Goal: Task Accomplishment & Management: Manage account settings

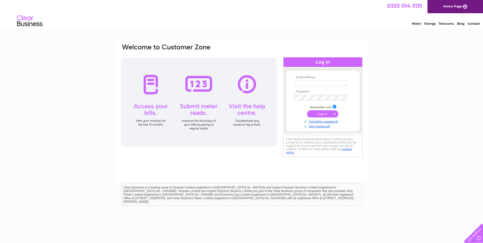
type input "shelleyfarr@a-l-install.com"
click at [329, 116] on input "submit" at bounding box center [322, 113] width 31 height 7
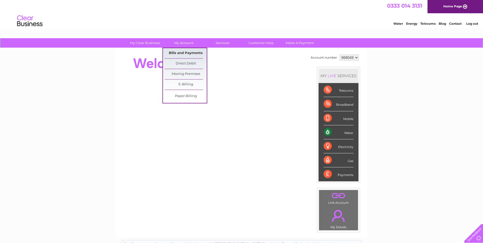
click at [185, 54] on link "Bills and Payments" at bounding box center [186, 53] width 42 height 10
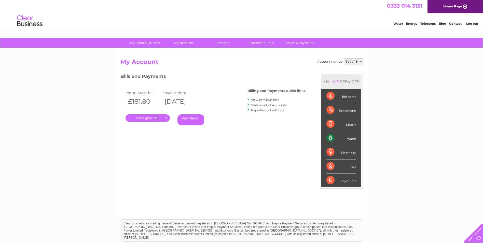
click at [158, 117] on link "." at bounding box center [148, 117] width 44 height 7
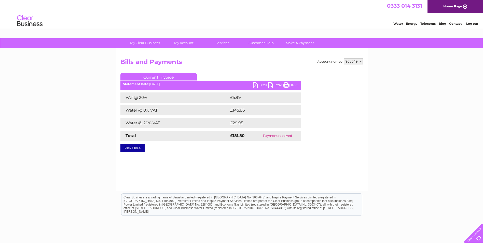
click at [256, 86] on link "PDF" at bounding box center [260, 85] width 15 height 7
